Goal: Use online tool/utility

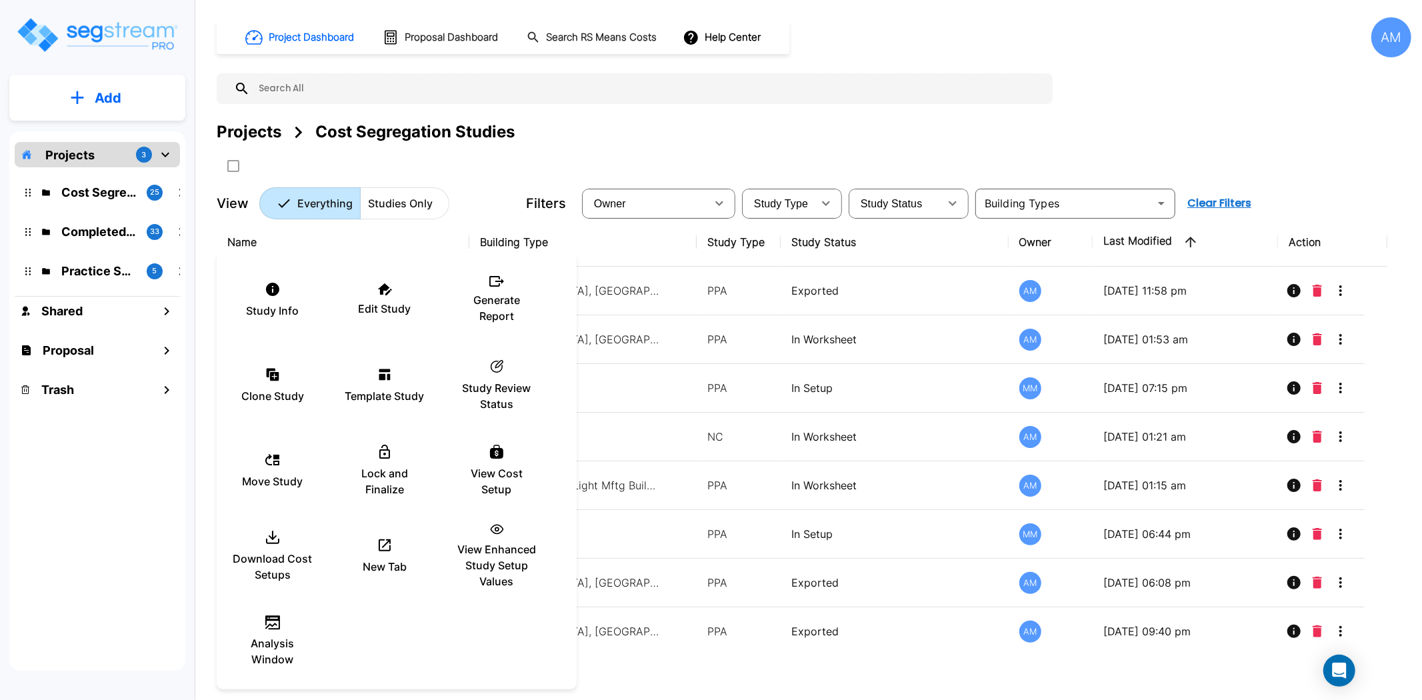
click at [690, 114] on div at bounding box center [711, 350] width 1422 height 700
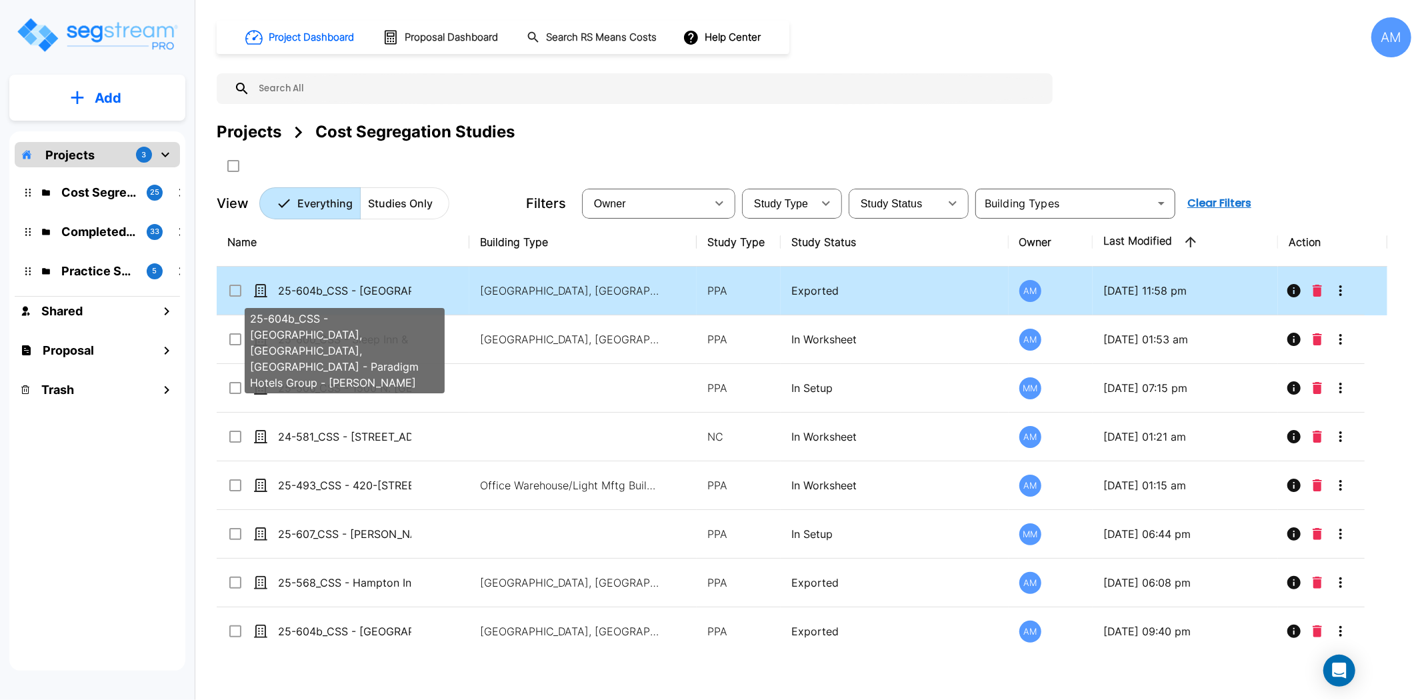
click at [367, 283] on p "25-604b_CSS - [GEOGRAPHIC_DATA], [GEOGRAPHIC_DATA], [GEOGRAPHIC_DATA] - Paradig…" at bounding box center [344, 291] width 133 height 16
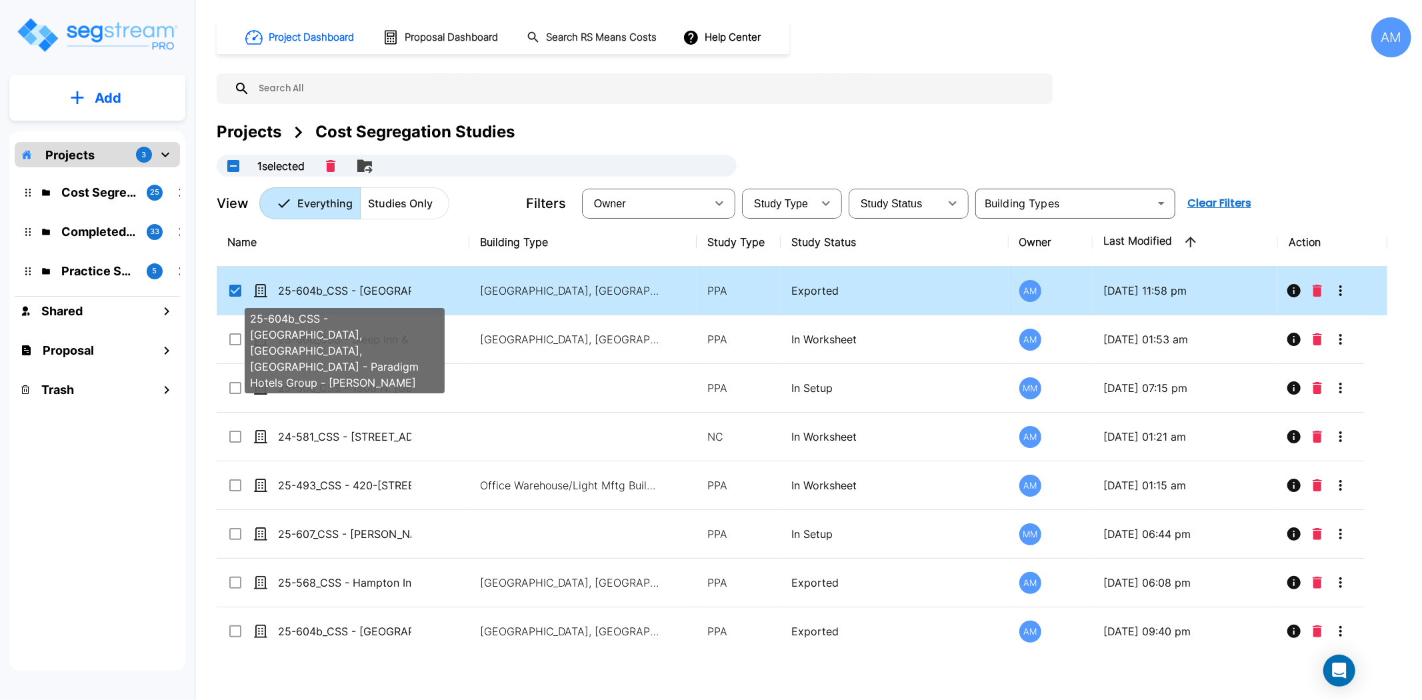
click at [367, 283] on p "25-604b_CSS - [GEOGRAPHIC_DATA], [GEOGRAPHIC_DATA], [GEOGRAPHIC_DATA] - Paradig…" at bounding box center [344, 291] width 133 height 16
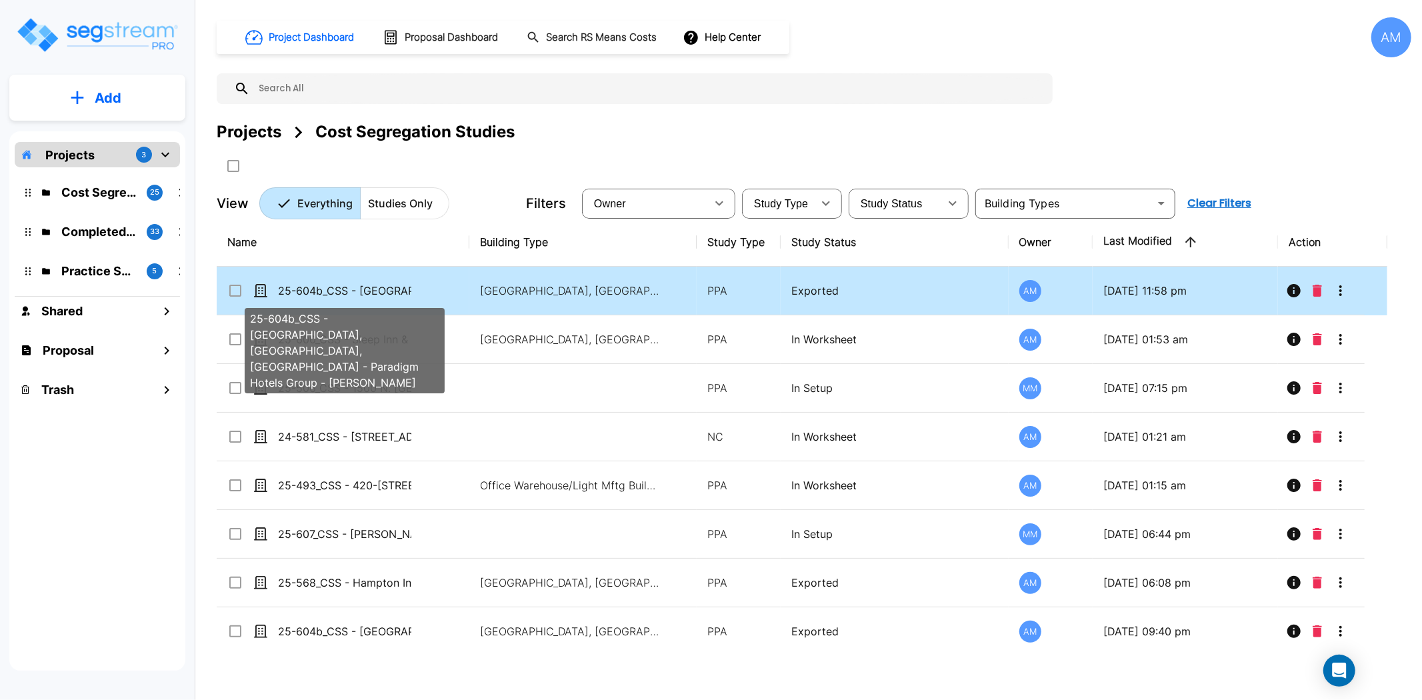
click at [367, 283] on p "25-604b_CSS - [GEOGRAPHIC_DATA], [GEOGRAPHIC_DATA], [GEOGRAPHIC_DATA] - Paradig…" at bounding box center [344, 291] width 133 height 16
checkbox input "true"
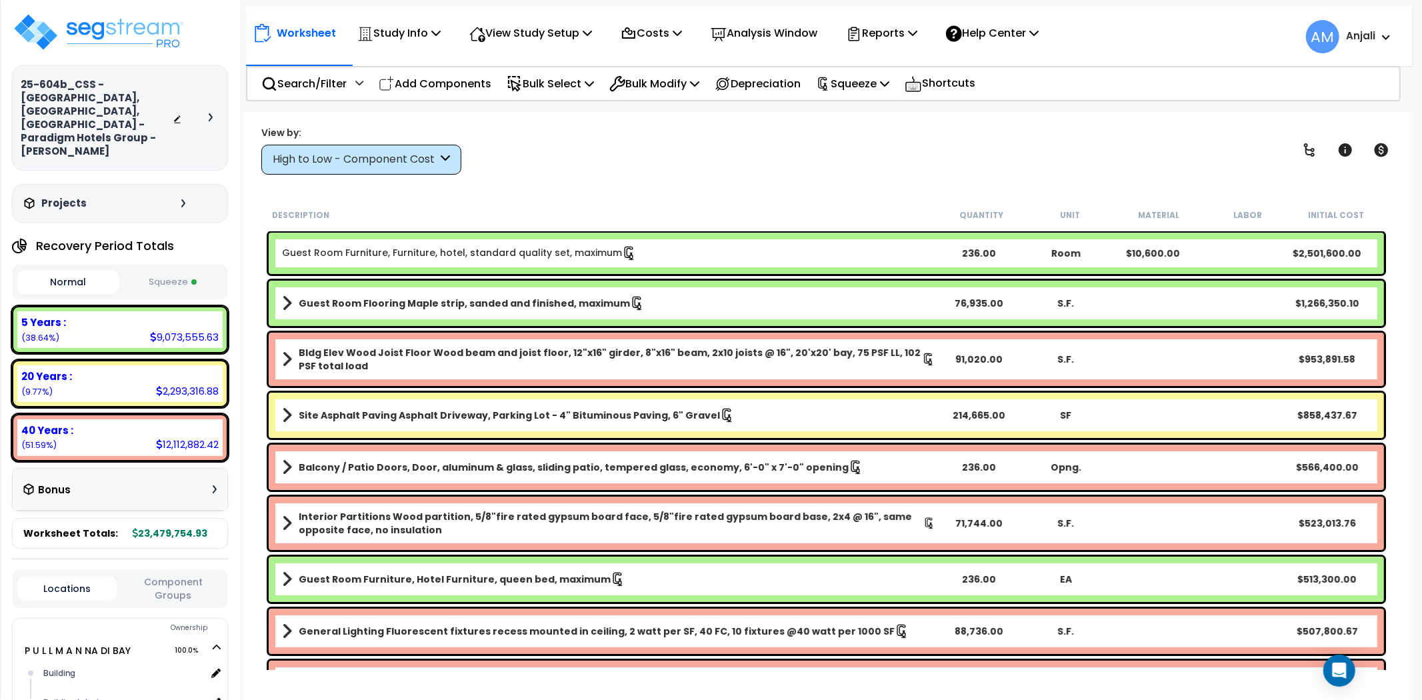
click at [181, 271] on button "Squeeze" at bounding box center [172, 282] width 101 height 23
drag, startPoint x: 918, startPoint y: 38, endPoint x: 852, endPoint y: 167, distance: 145.2
click at [852, 167] on div "View by: High to Low - Component Cost High to Low - Component Cost" at bounding box center [826, 149] width 1139 height 49
